Goal: Use online tool/utility: Utilize a website feature to perform a specific function

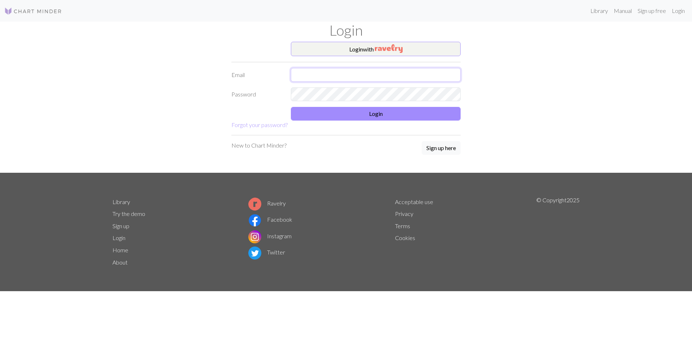
click at [299, 79] on input "text" at bounding box center [376, 75] width 170 height 14
type input "[EMAIL_ADDRESS][DOMAIN_NAME]"
click at [371, 112] on button "Login" at bounding box center [376, 114] width 170 height 14
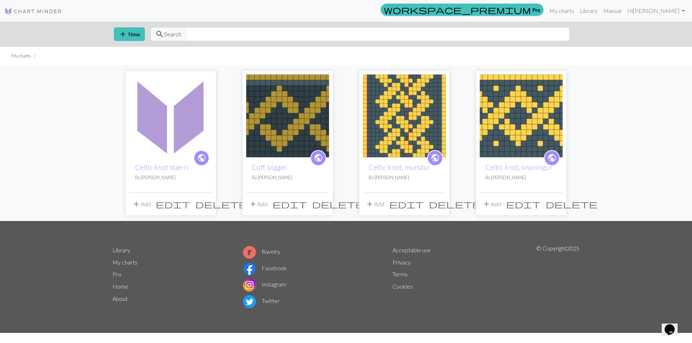
click at [173, 129] on img at bounding box center [170, 116] width 83 height 83
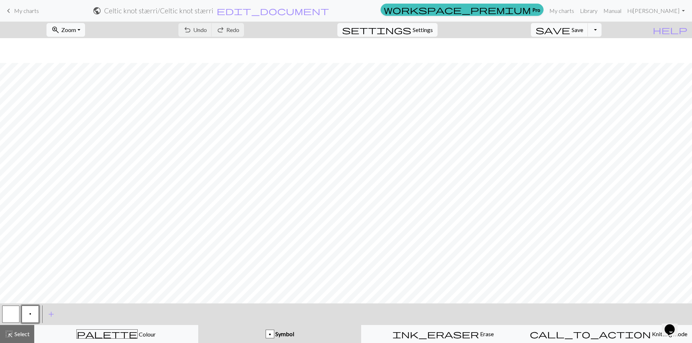
scroll to position [291, 0]
click at [423, 31] on span "Settings" at bounding box center [422, 30] width 20 height 9
select select "aran"
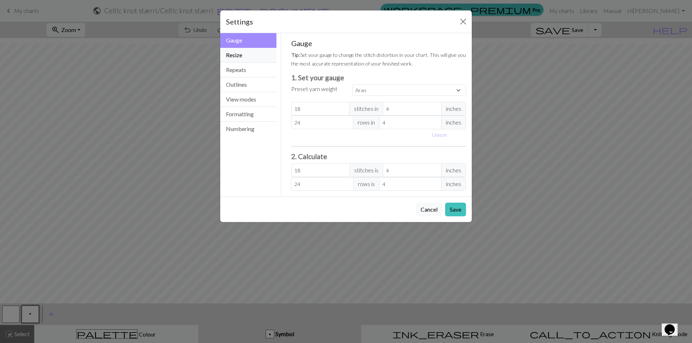
click at [236, 56] on button "Resize" at bounding box center [248, 55] width 56 height 15
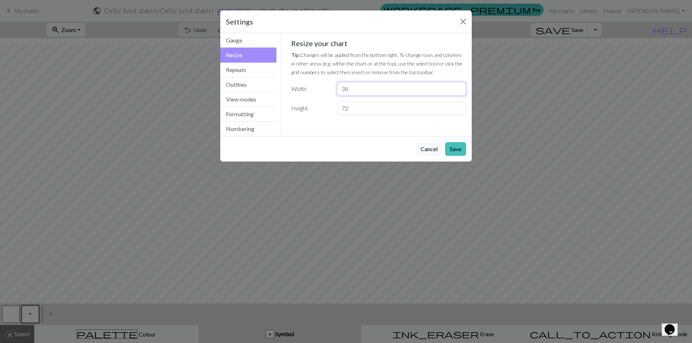
click at [344, 89] on input "38" at bounding box center [401, 89] width 129 height 14
type input "4"
type input "61"
click at [457, 150] on button "Save" at bounding box center [455, 149] width 21 height 14
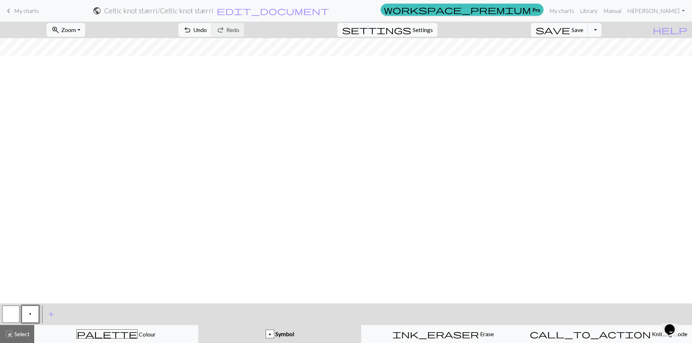
scroll to position [0, 0]
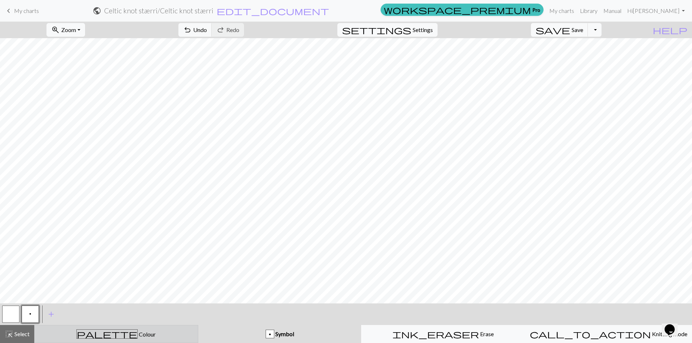
click at [85, 336] on div "palette Colour Colour" at bounding box center [116, 334] width 155 height 9
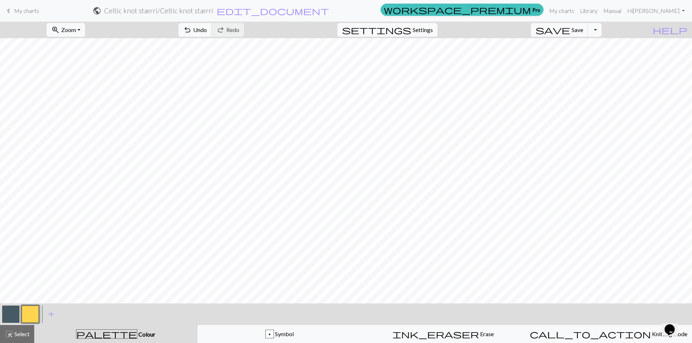
click at [12, 317] on button "button" at bounding box center [10, 314] width 17 height 17
click at [41, 313] on div "add Add a colour" at bounding box center [51, 315] width 20 height 22
click at [30, 314] on button "button" at bounding box center [30, 314] width 17 height 17
click at [441, 332] on span "ink_eraser" at bounding box center [435, 334] width 86 height 10
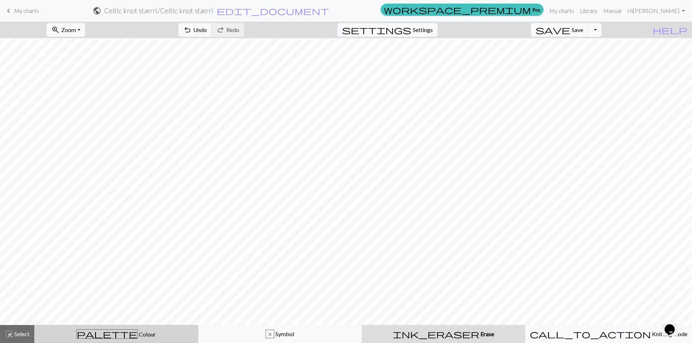
click at [138, 337] on span "Colour" at bounding box center [147, 334] width 18 height 7
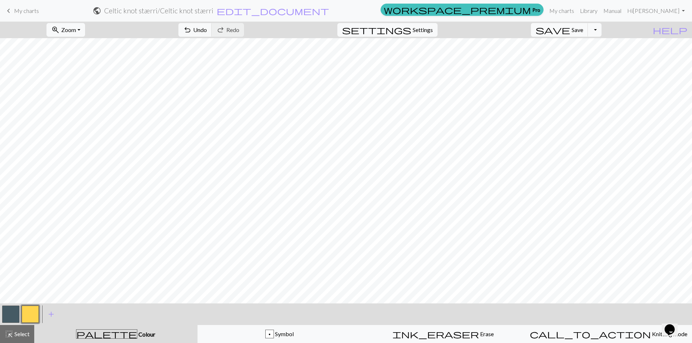
click at [39, 315] on div at bounding box center [30, 314] width 19 height 19
click at [19, 335] on span "Select" at bounding box center [21, 334] width 16 height 7
click at [9, 315] on button "button" at bounding box center [10, 314] width 17 height 17
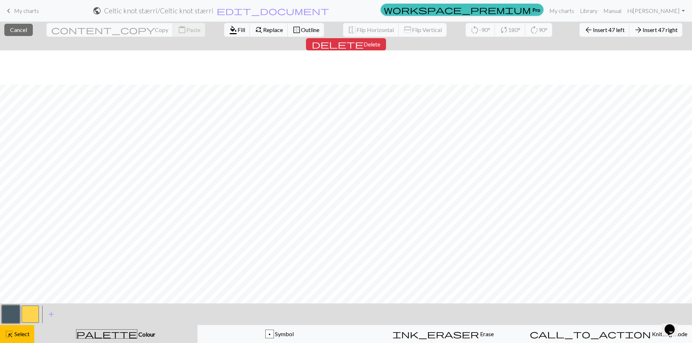
scroll to position [291, 0]
click at [155, 31] on span "Copy" at bounding box center [161, 29] width 13 height 7
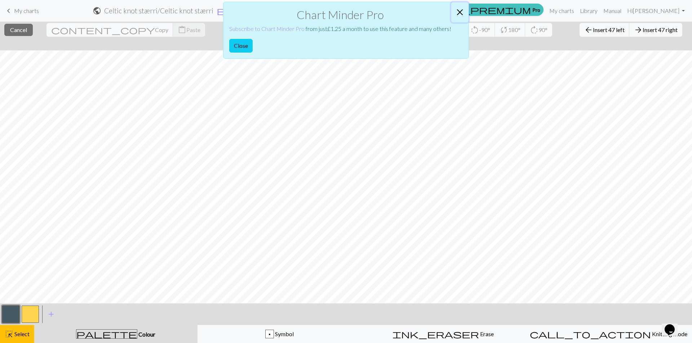
click at [461, 12] on button "Close" at bounding box center [459, 12] width 17 height 20
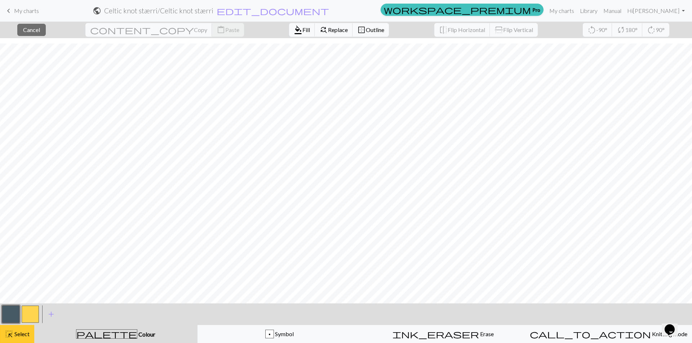
click at [16, 335] on span "Select" at bounding box center [21, 334] width 16 height 7
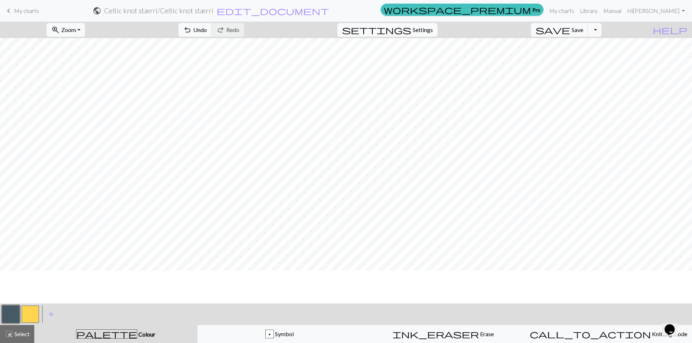
scroll to position [0, 0]
click at [423, 34] on span "Settings" at bounding box center [422, 30] width 20 height 9
select select "aran"
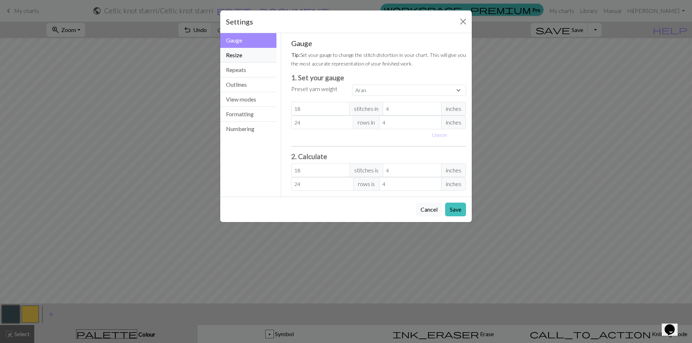
click at [250, 57] on button "Resize" at bounding box center [248, 55] width 56 height 15
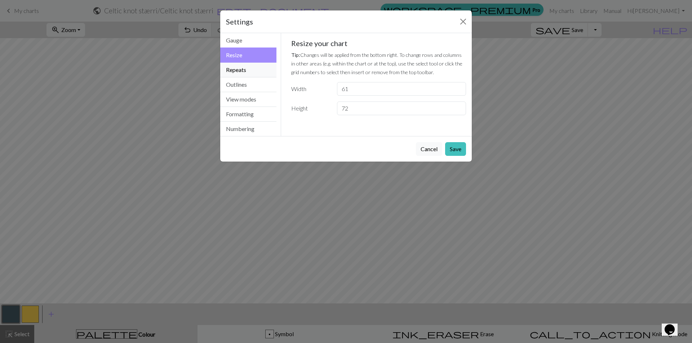
click at [248, 69] on button "Repeats" at bounding box center [248, 70] width 56 height 15
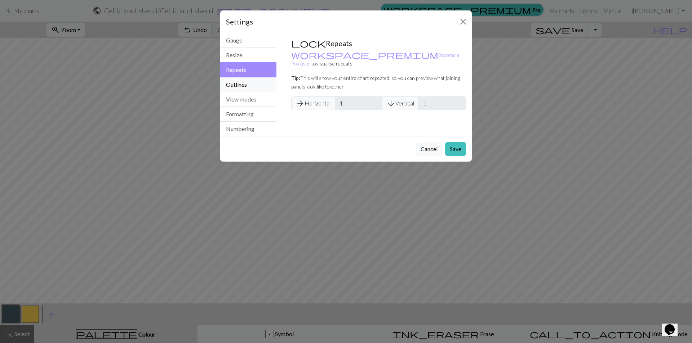
click at [245, 87] on button "Outlines" at bounding box center [248, 84] width 56 height 15
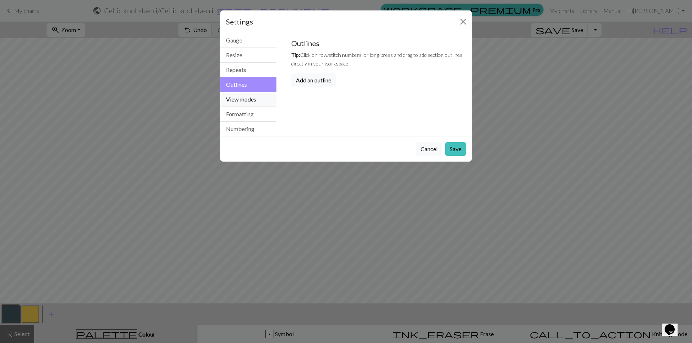
click at [245, 97] on button "View modes" at bounding box center [248, 99] width 56 height 15
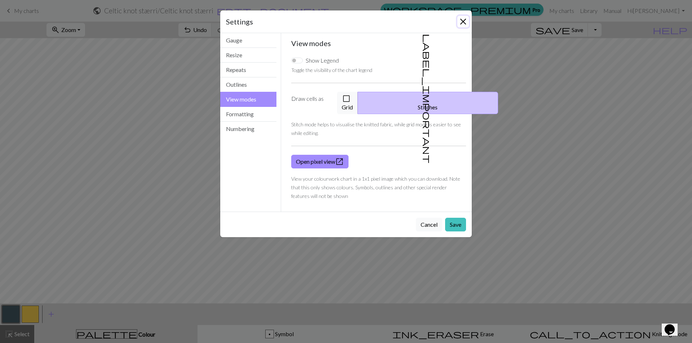
click at [464, 21] on button "Close" at bounding box center [463, 22] width 12 height 12
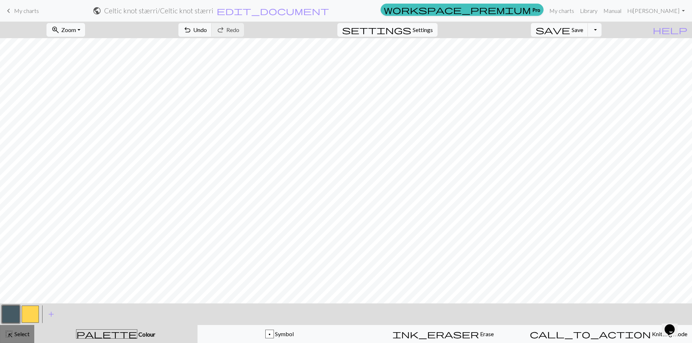
click at [21, 335] on span "Select" at bounding box center [21, 334] width 16 height 7
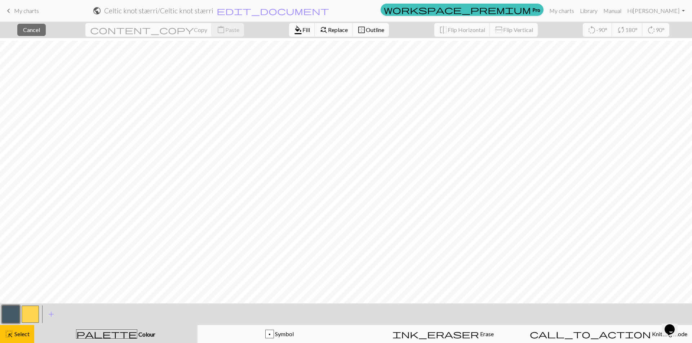
scroll to position [291, 0]
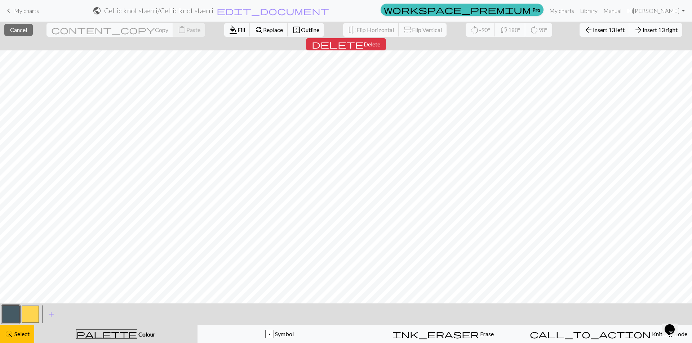
click at [642, 30] on span "Insert 13 right" at bounding box center [659, 29] width 35 height 7
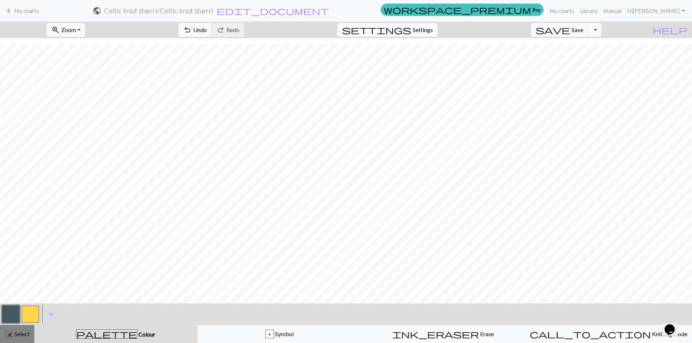
click at [25, 336] on span "Select" at bounding box center [21, 334] width 16 height 7
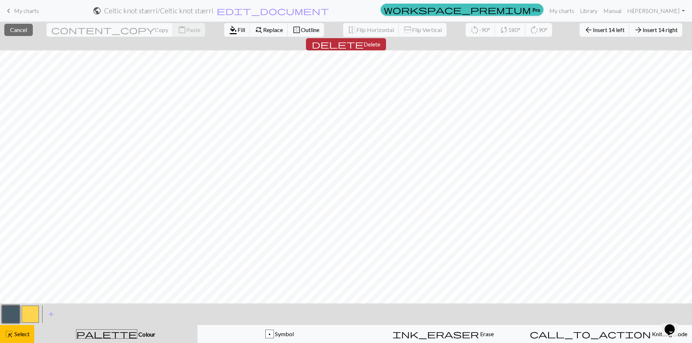
click at [380, 41] on span "Delete" at bounding box center [371, 44] width 17 height 7
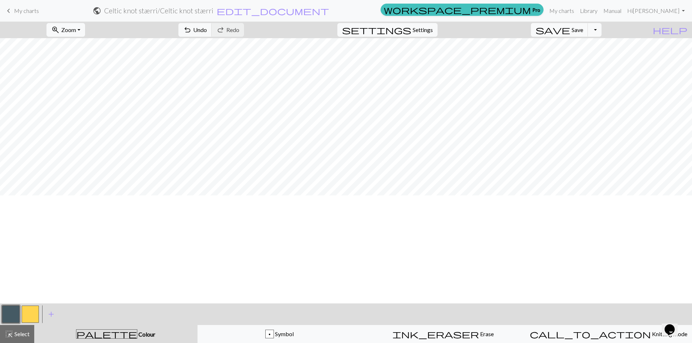
scroll to position [0, 0]
click at [479, 335] on span "Erase" at bounding box center [486, 334] width 15 height 7
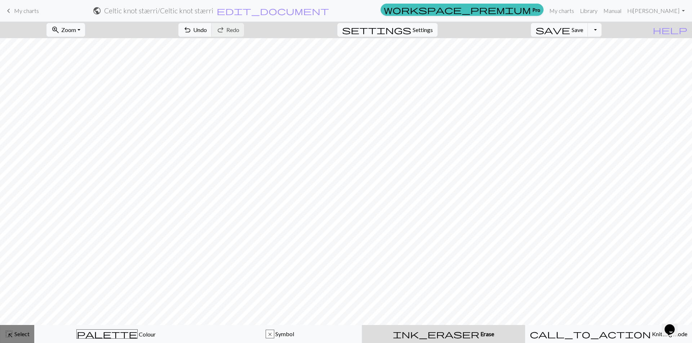
click at [17, 337] on span "Select" at bounding box center [21, 334] width 16 height 7
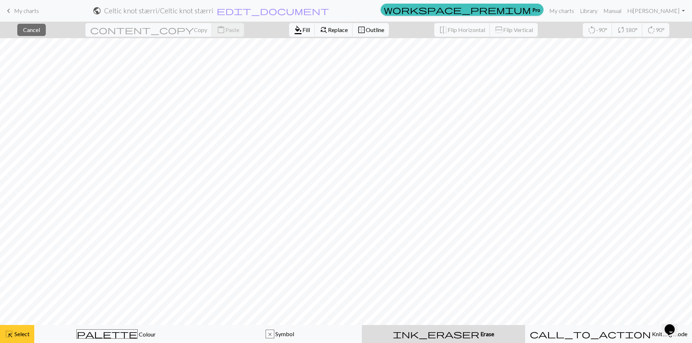
click at [18, 340] on button "highlight_alt Select Select" at bounding box center [17, 334] width 34 height 18
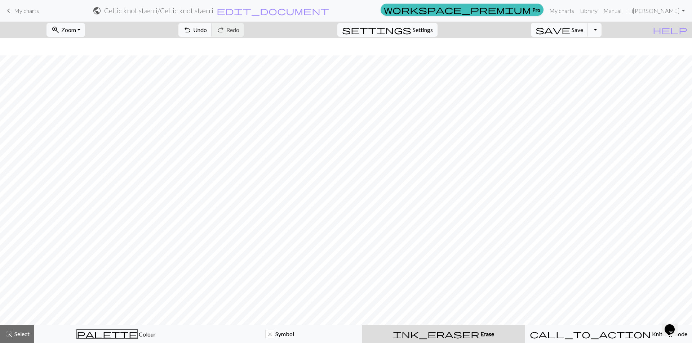
scroll to position [269, 0]
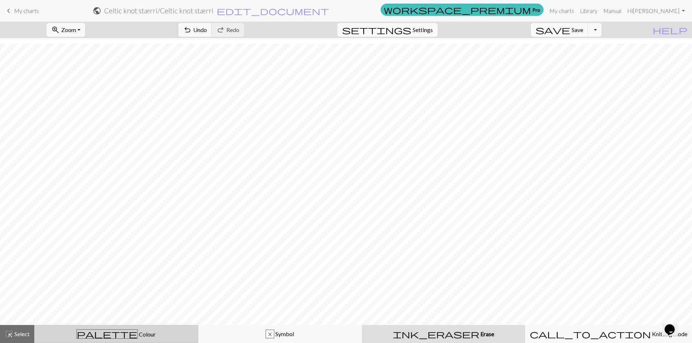
click at [138, 335] on span "Colour" at bounding box center [147, 334] width 18 height 7
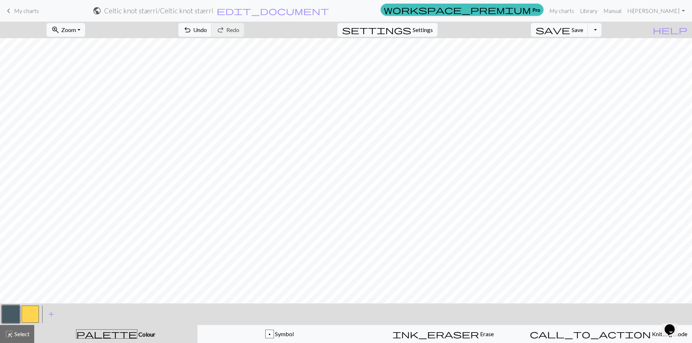
click at [32, 315] on button "button" at bounding box center [30, 314] width 17 height 17
click at [13, 316] on button "button" at bounding box center [10, 314] width 17 height 17
click at [448, 338] on div "ink_eraser Erase Erase" at bounding box center [443, 334] width 155 height 9
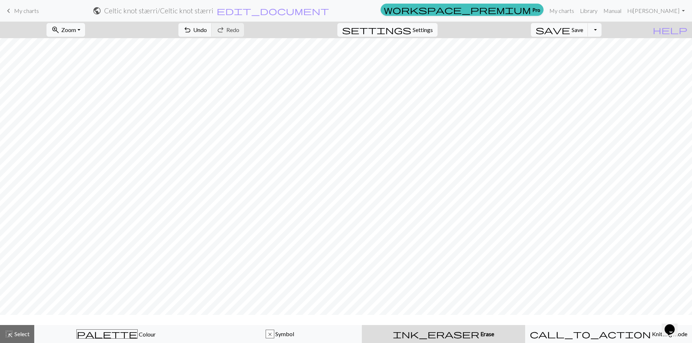
scroll to position [0, 0]
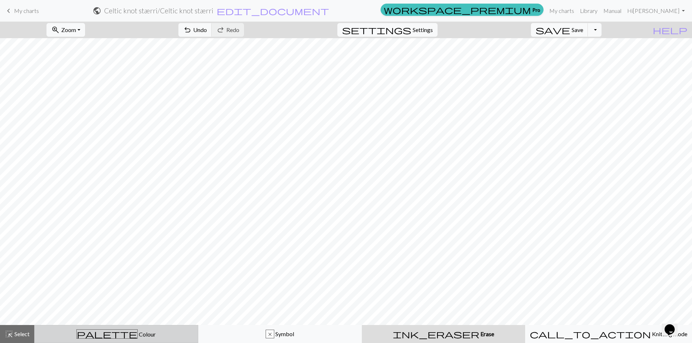
click at [107, 337] on span "palette" at bounding box center [107, 334] width 61 height 10
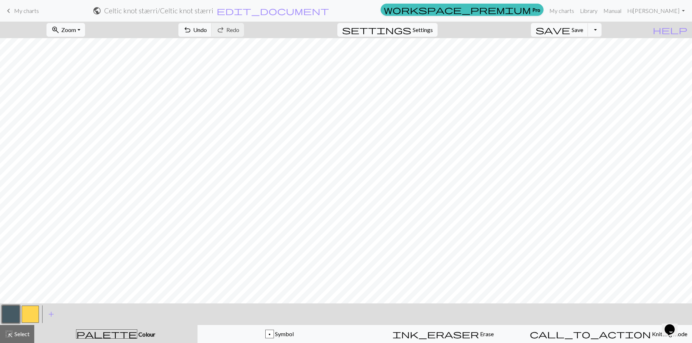
click at [33, 320] on button "button" at bounding box center [30, 314] width 17 height 17
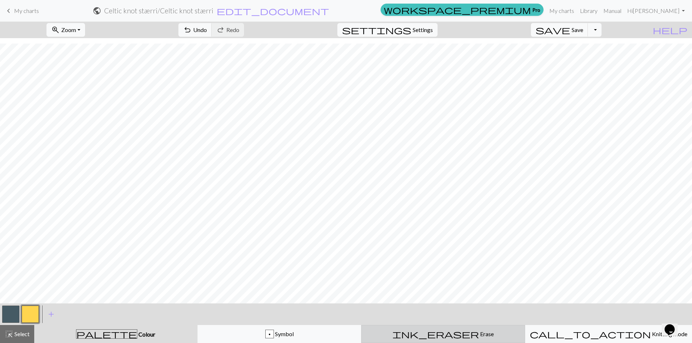
click at [479, 336] on span "Erase" at bounding box center [486, 334] width 15 height 7
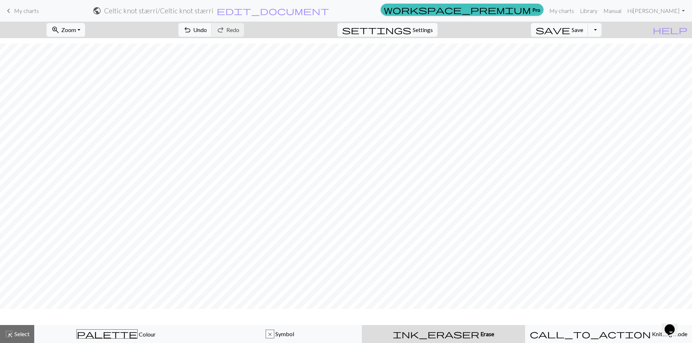
scroll to position [269, 0]
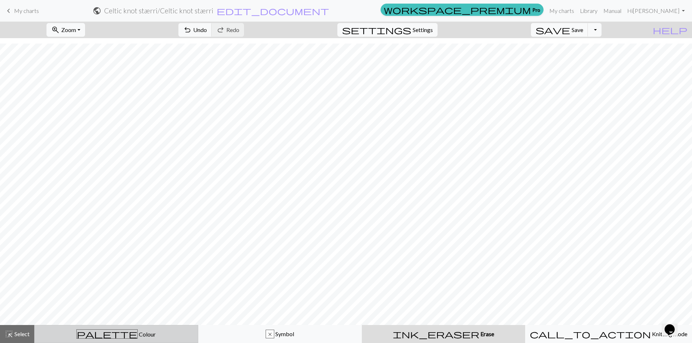
click at [66, 338] on div "palette Colour Colour" at bounding box center [116, 334] width 155 height 9
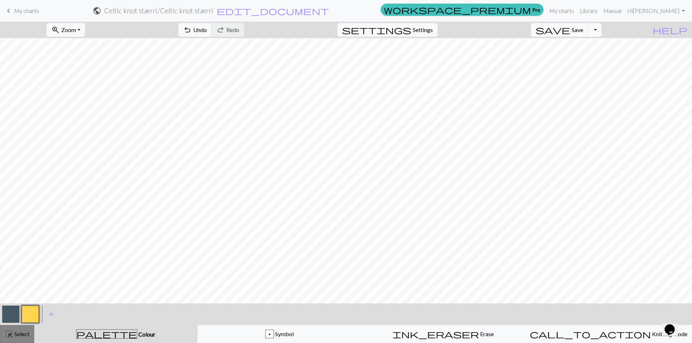
click at [18, 337] on span "Select" at bounding box center [21, 334] width 16 height 7
click at [14, 318] on button "button" at bounding box center [10, 314] width 17 height 17
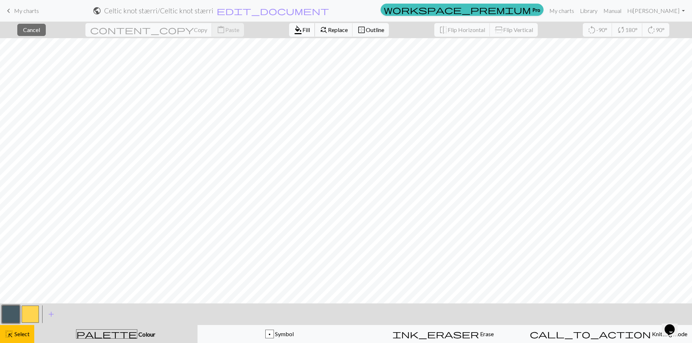
click at [294, 31] on span "format_color_fill" at bounding box center [298, 30] width 9 height 10
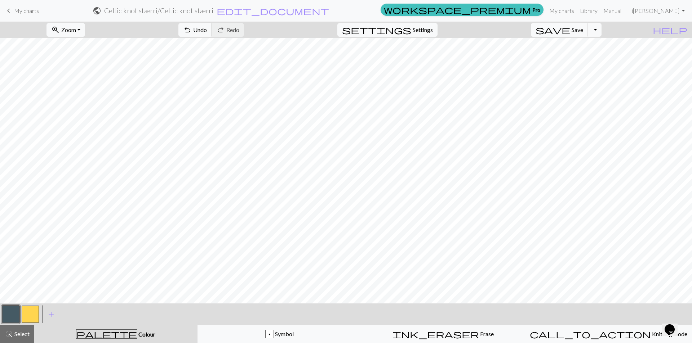
click at [28, 316] on button "button" at bounding box center [30, 314] width 17 height 17
click at [12, 313] on button "button" at bounding box center [10, 314] width 17 height 17
click at [30, 317] on button "button" at bounding box center [30, 314] width 17 height 17
click at [12, 316] on button "button" at bounding box center [10, 314] width 17 height 17
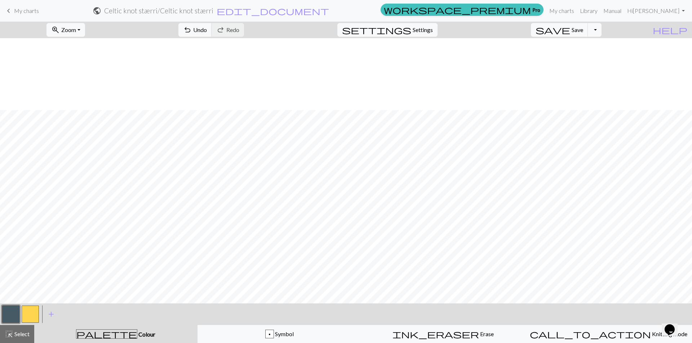
scroll to position [183, 0]
click at [422, 336] on div "ink_eraser Erase Erase" at bounding box center [443, 334] width 155 height 9
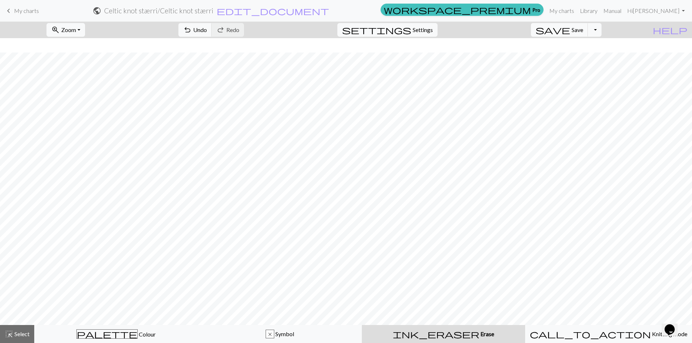
scroll to position [269, 0]
click at [583, 31] on span "Save" at bounding box center [577, 29] width 12 height 7
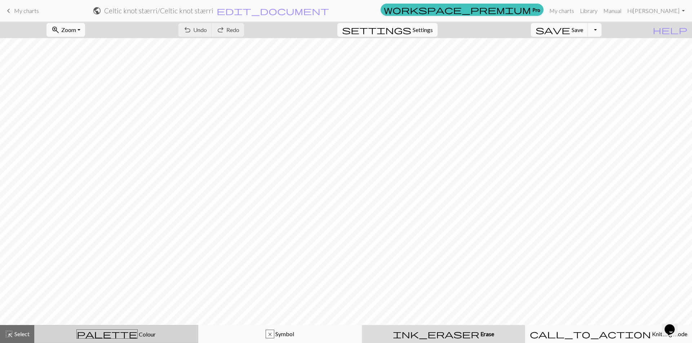
click at [76, 333] on div "palette Colour Colour" at bounding box center [116, 334] width 155 height 9
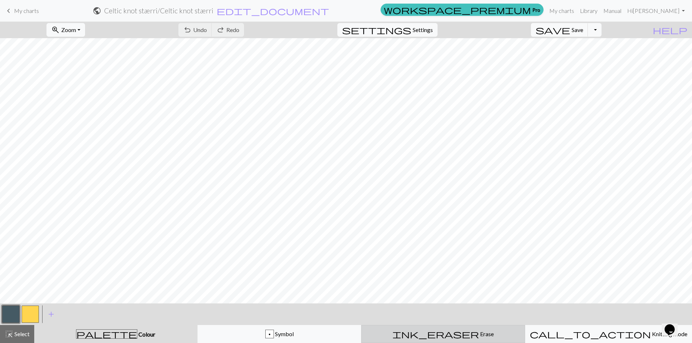
click at [479, 334] on span "Erase" at bounding box center [486, 334] width 15 height 7
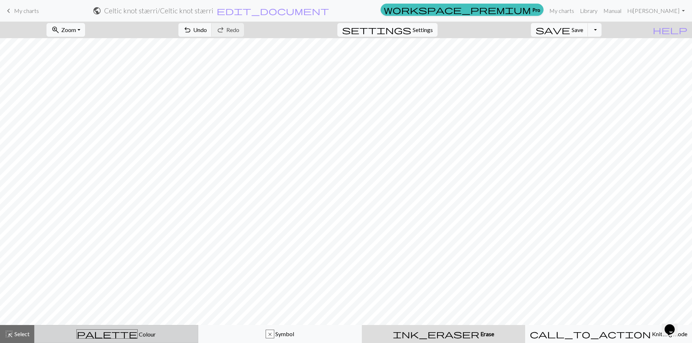
click at [133, 333] on div "palette Colour Colour" at bounding box center [116, 334] width 155 height 9
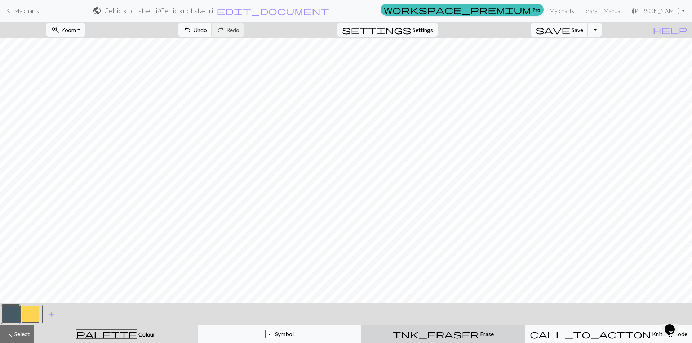
click at [458, 333] on div "ink_eraser Erase Erase" at bounding box center [443, 334] width 155 height 9
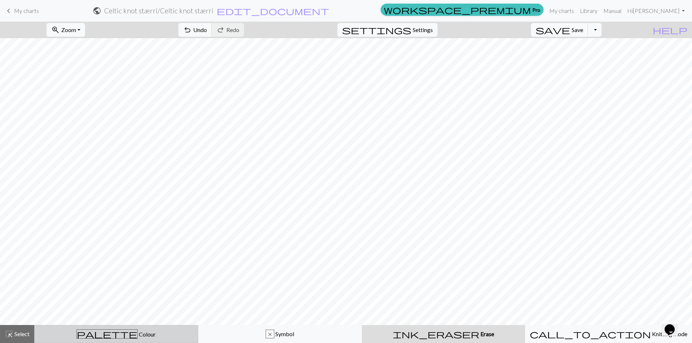
click at [138, 335] on span "Colour" at bounding box center [147, 334] width 18 height 7
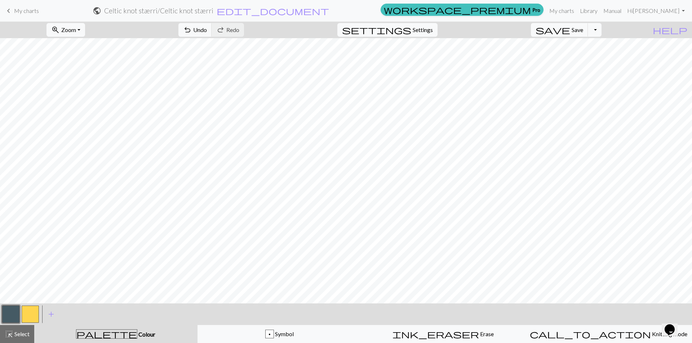
click at [31, 315] on button "button" at bounding box center [30, 314] width 17 height 17
click at [11, 318] on button "button" at bounding box center [10, 314] width 17 height 17
click at [34, 317] on button "button" at bounding box center [30, 314] width 17 height 17
click at [9, 317] on button "button" at bounding box center [10, 314] width 17 height 17
click at [35, 318] on button "button" at bounding box center [30, 314] width 17 height 17
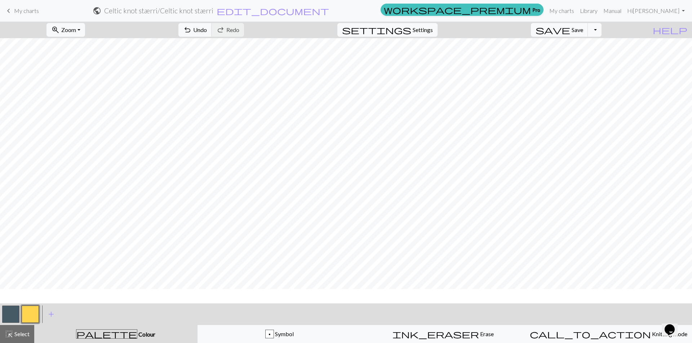
scroll to position [72, 0]
click at [582, 32] on button "save Save Save" at bounding box center [559, 30] width 57 height 14
click at [583, 30] on span "Save" at bounding box center [577, 29] width 12 height 7
click at [10, 315] on button "button" at bounding box center [10, 314] width 17 height 17
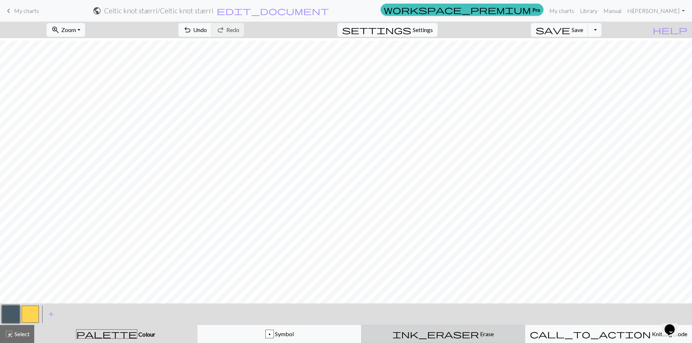
click at [476, 336] on div "ink_eraser Erase Erase" at bounding box center [443, 334] width 155 height 9
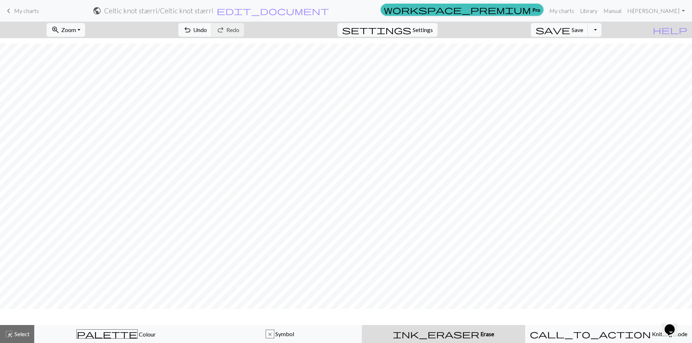
scroll to position [269, 0]
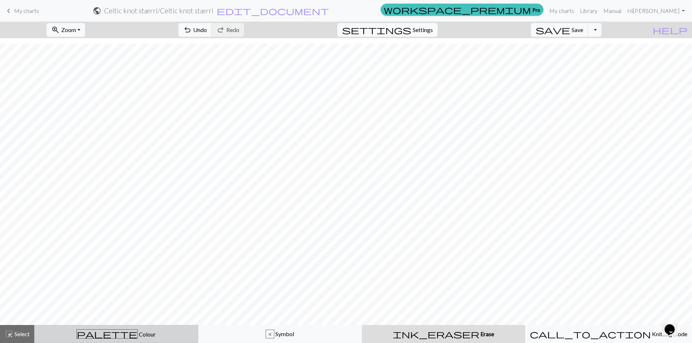
click at [138, 334] on span "Colour" at bounding box center [147, 334] width 18 height 7
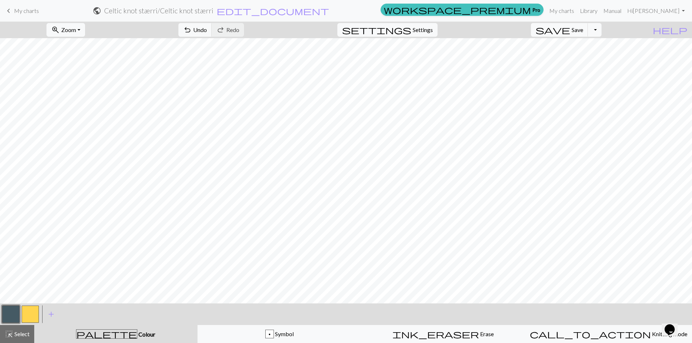
click at [35, 316] on button "button" at bounding box center [30, 314] width 17 height 17
click at [16, 310] on button "button" at bounding box center [10, 314] width 17 height 17
click at [32, 315] on button "button" at bounding box center [30, 314] width 17 height 17
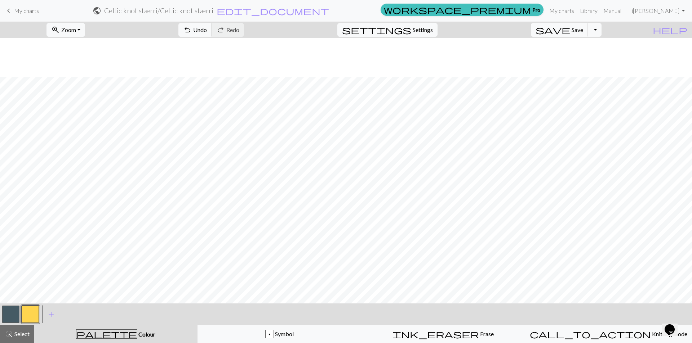
scroll to position [291, 0]
click at [583, 32] on span "Save" at bounding box center [577, 29] width 12 height 7
click at [576, 35] on button "save Save Save" at bounding box center [559, 30] width 57 height 14
click at [651, 335] on span "Knitting mode" at bounding box center [669, 334] width 36 height 7
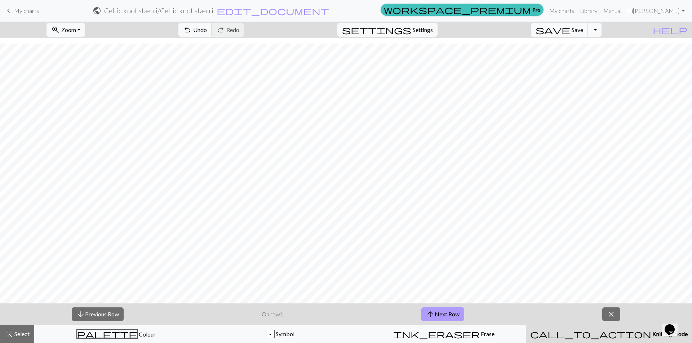
click at [452, 316] on button "arrow_upward Next Row" at bounding box center [442, 315] width 43 height 14
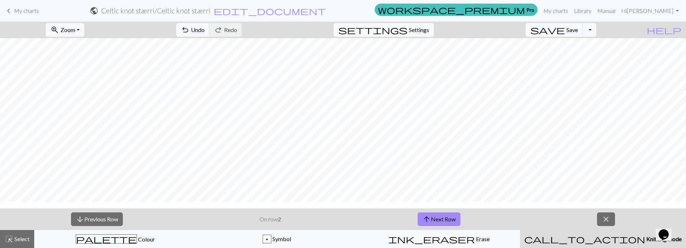
scroll to position [373, 0]
click at [582, 34] on button "save Save Save" at bounding box center [554, 30] width 57 height 14
